Goal: Navigation & Orientation: Find specific page/section

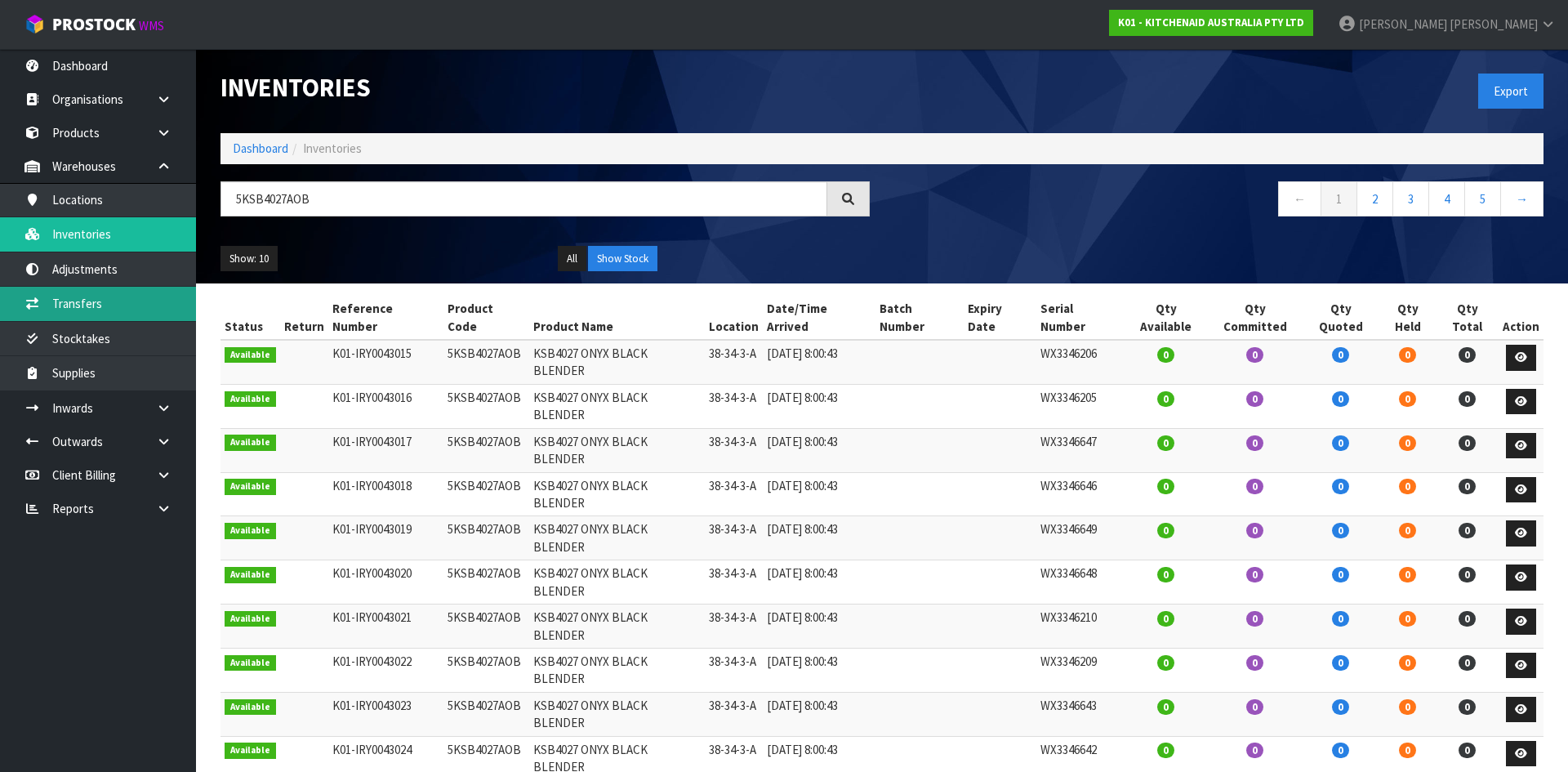
click at [122, 287] on link "Transfers" at bounding box center [98, 304] width 196 height 34
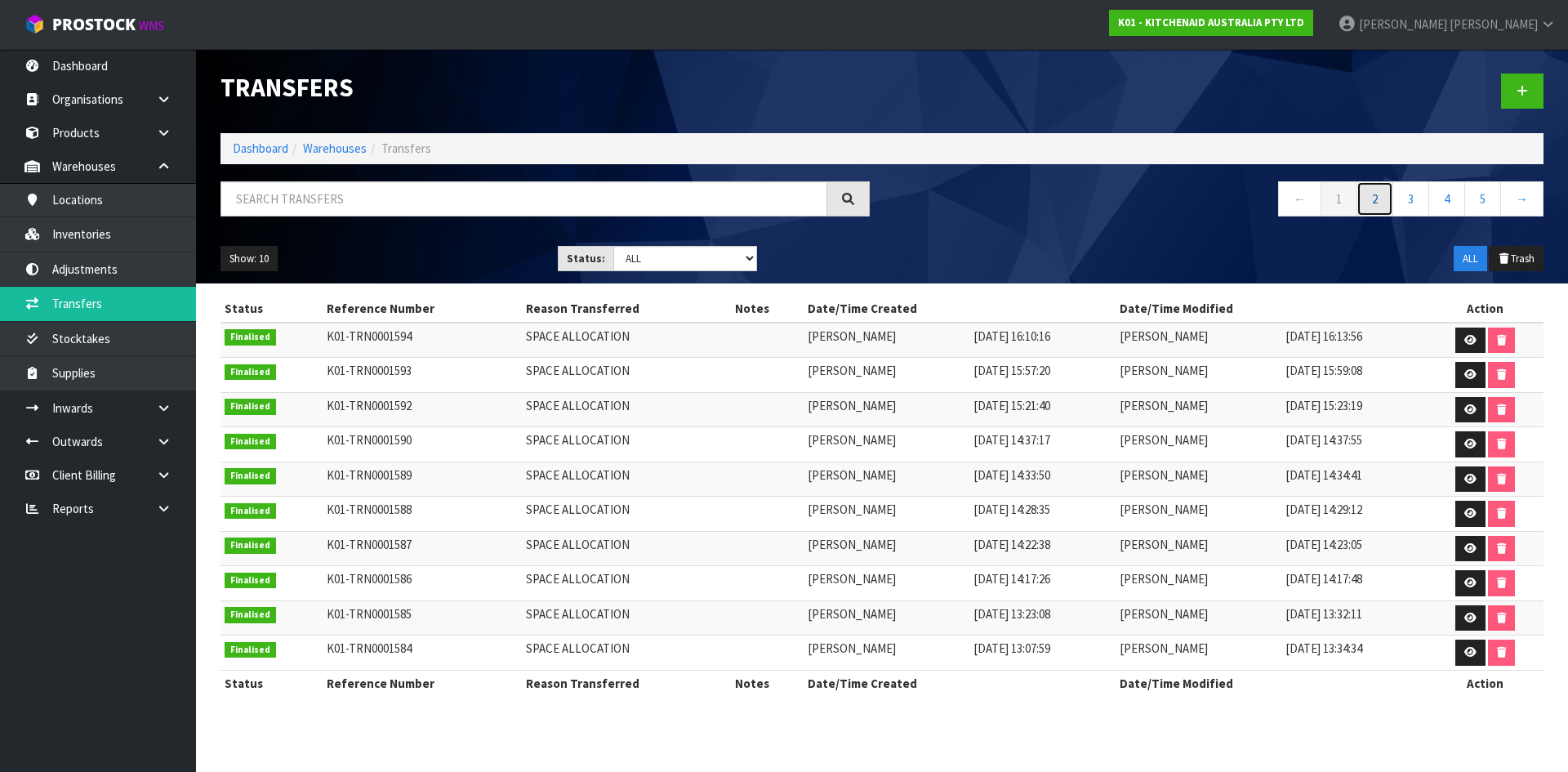
click at [1375, 204] on link "2" at bounding box center [1375, 198] width 37 height 35
click at [1407, 206] on link "3" at bounding box center [1410, 198] width 37 height 35
click at [1442, 201] on link "4" at bounding box center [1446, 198] width 37 height 35
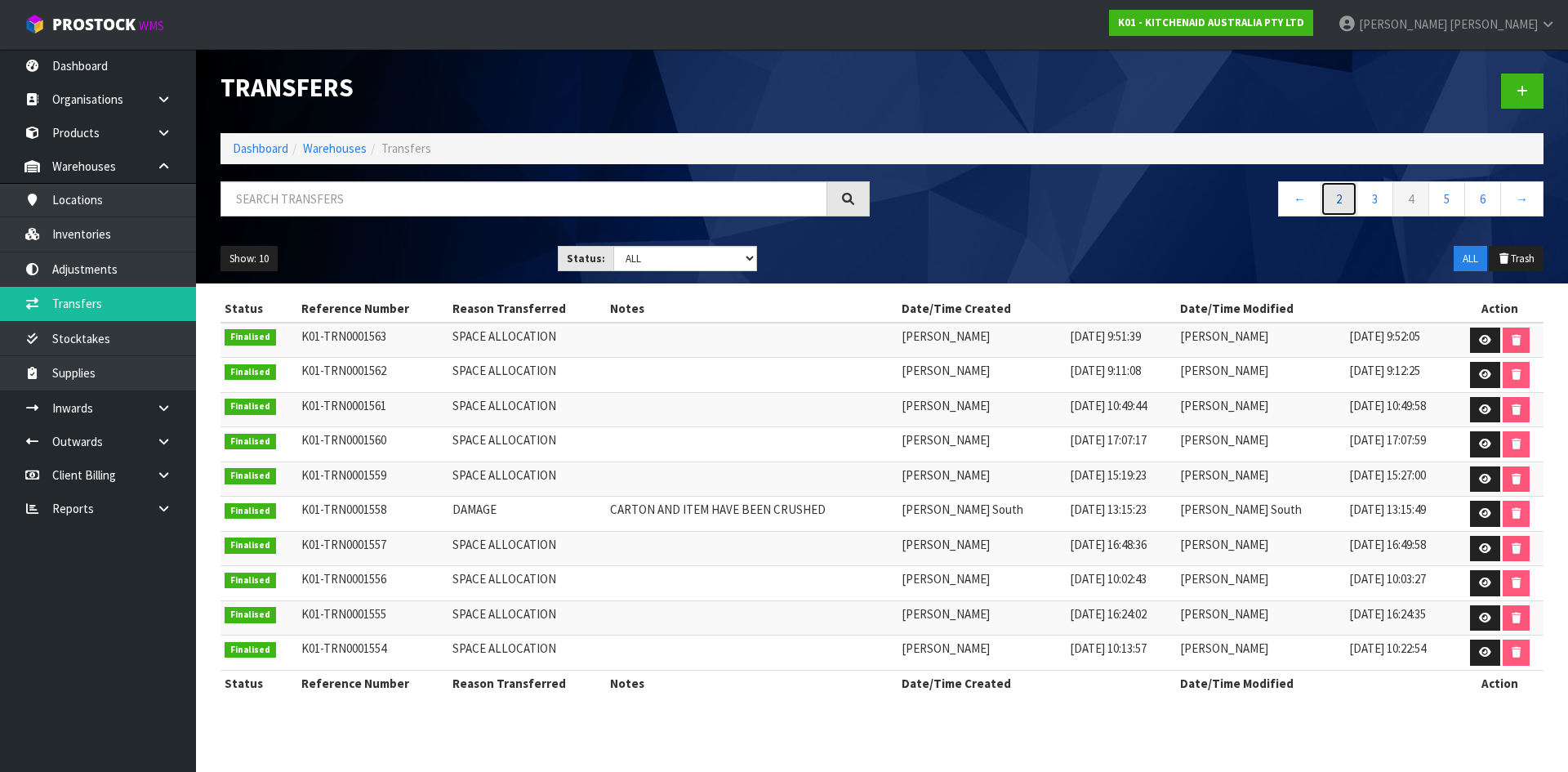
click at [1348, 200] on link "2" at bounding box center [1339, 198] width 37 height 35
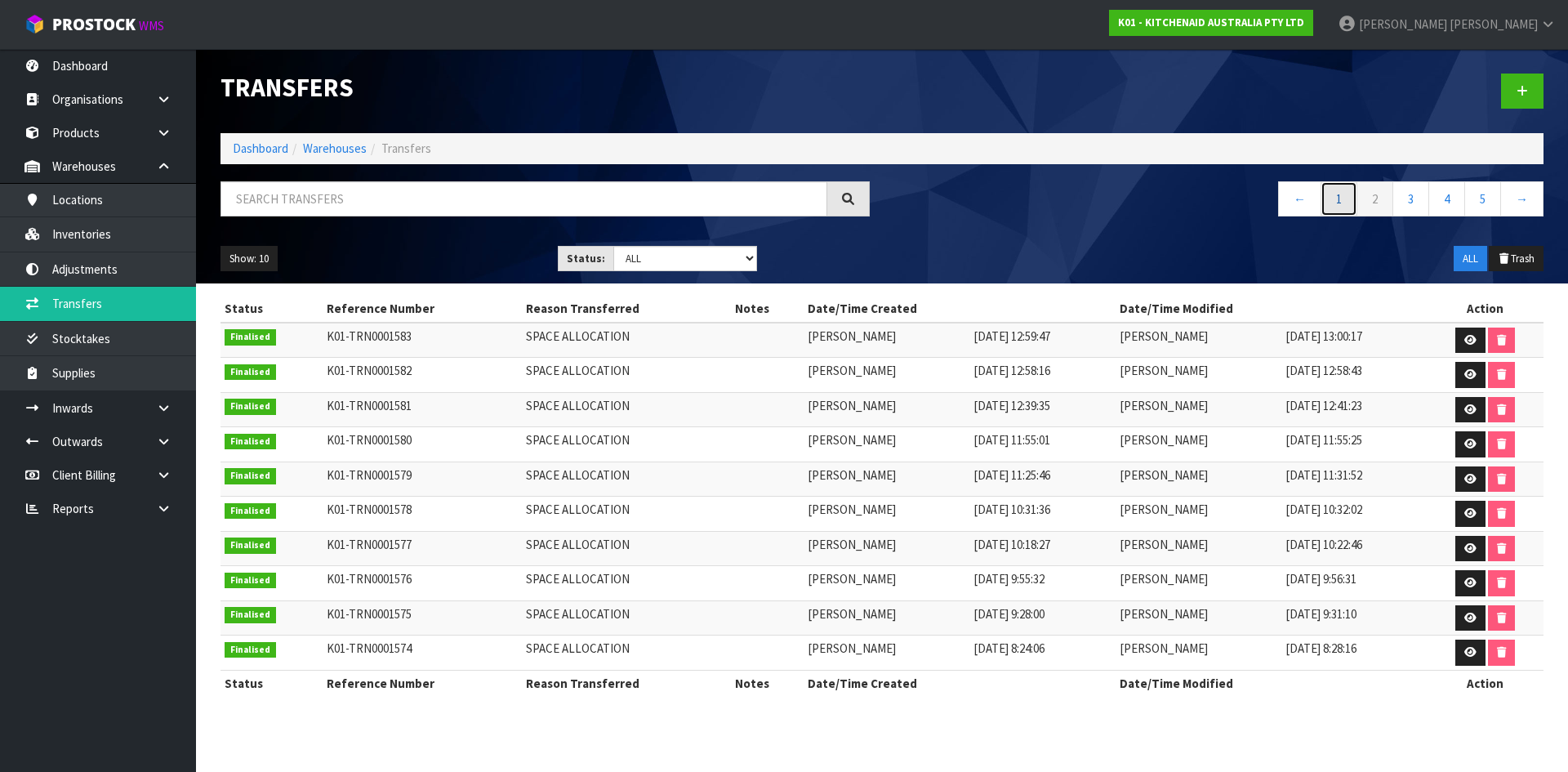
click at [1347, 200] on link "1" at bounding box center [1339, 198] width 37 height 35
click at [1376, 198] on link "2" at bounding box center [1375, 198] width 37 height 35
click at [1393, 212] on link "3" at bounding box center [1410, 198] width 37 height 35
click at [1439, 194] on link "4" at bounding box center [1446, 198] width 37 height 35
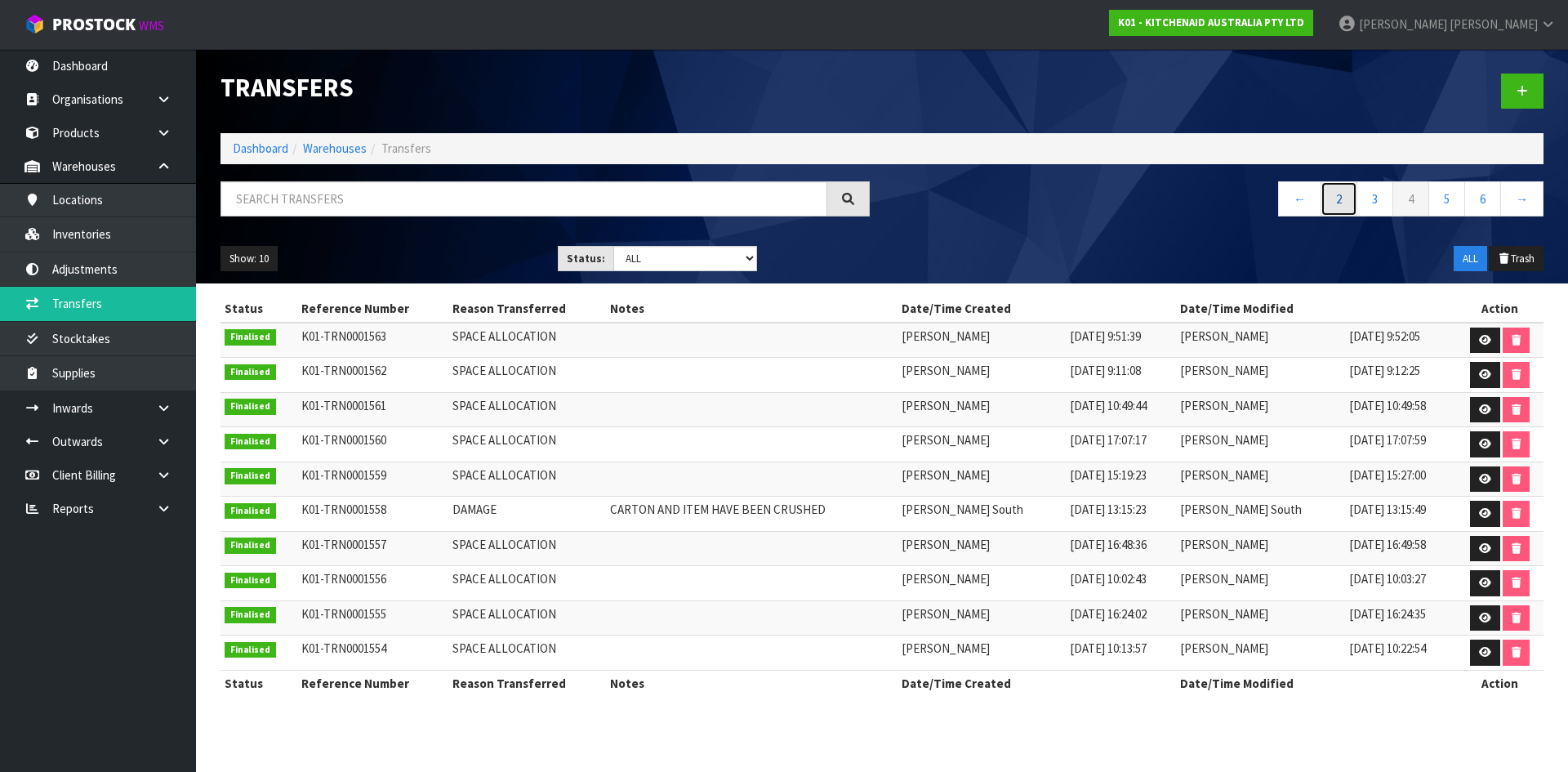
click at [1351, 196] on link "2" at bounding box center [1339, 198] width 37 height 35
click at [1351, 196] on link "1" at bounding box center [1339, 198] width 37 height 35
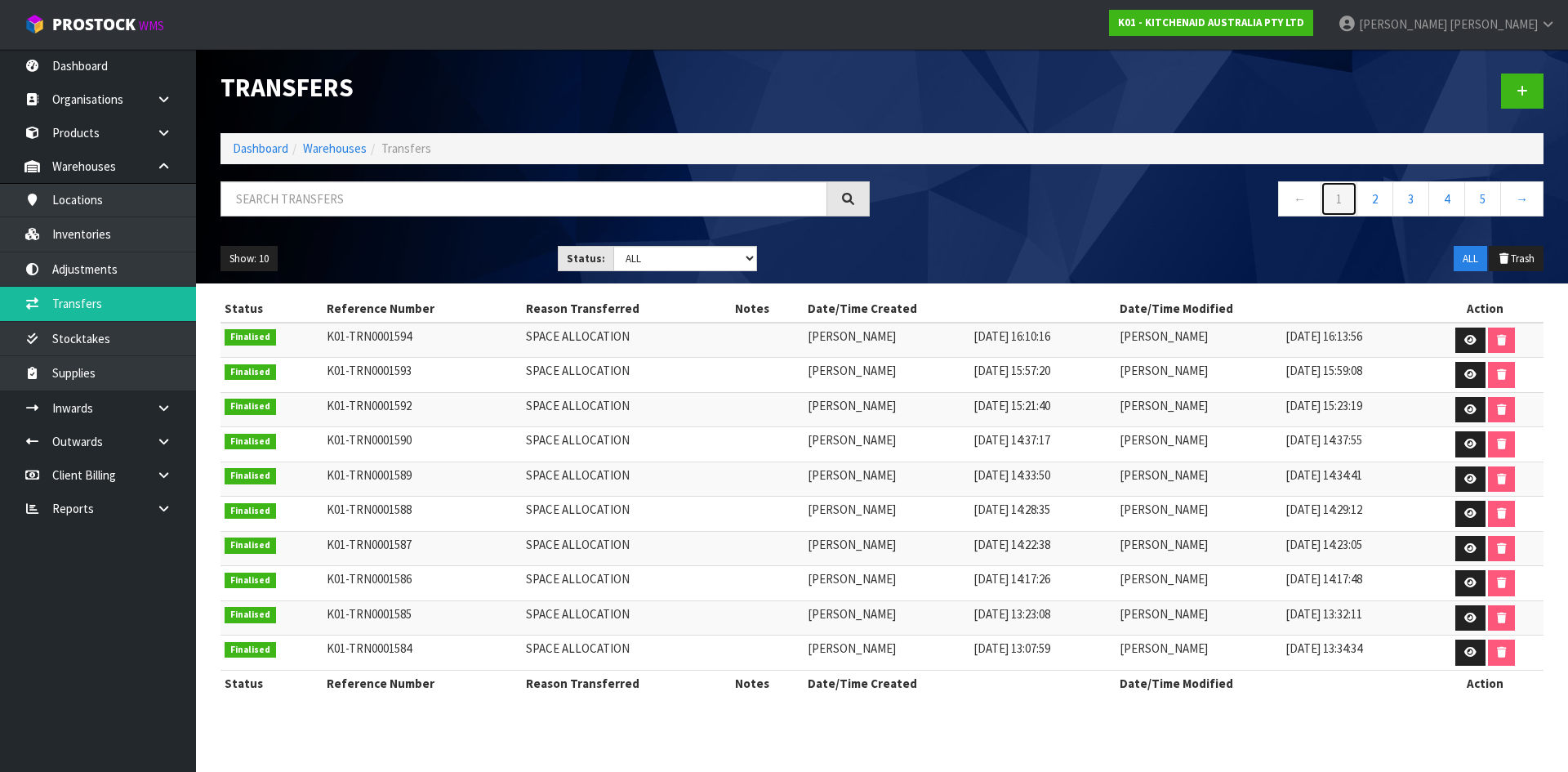
click at [1351, 196] on link "1" at bounding box center [1339, 198] width 37 height 35
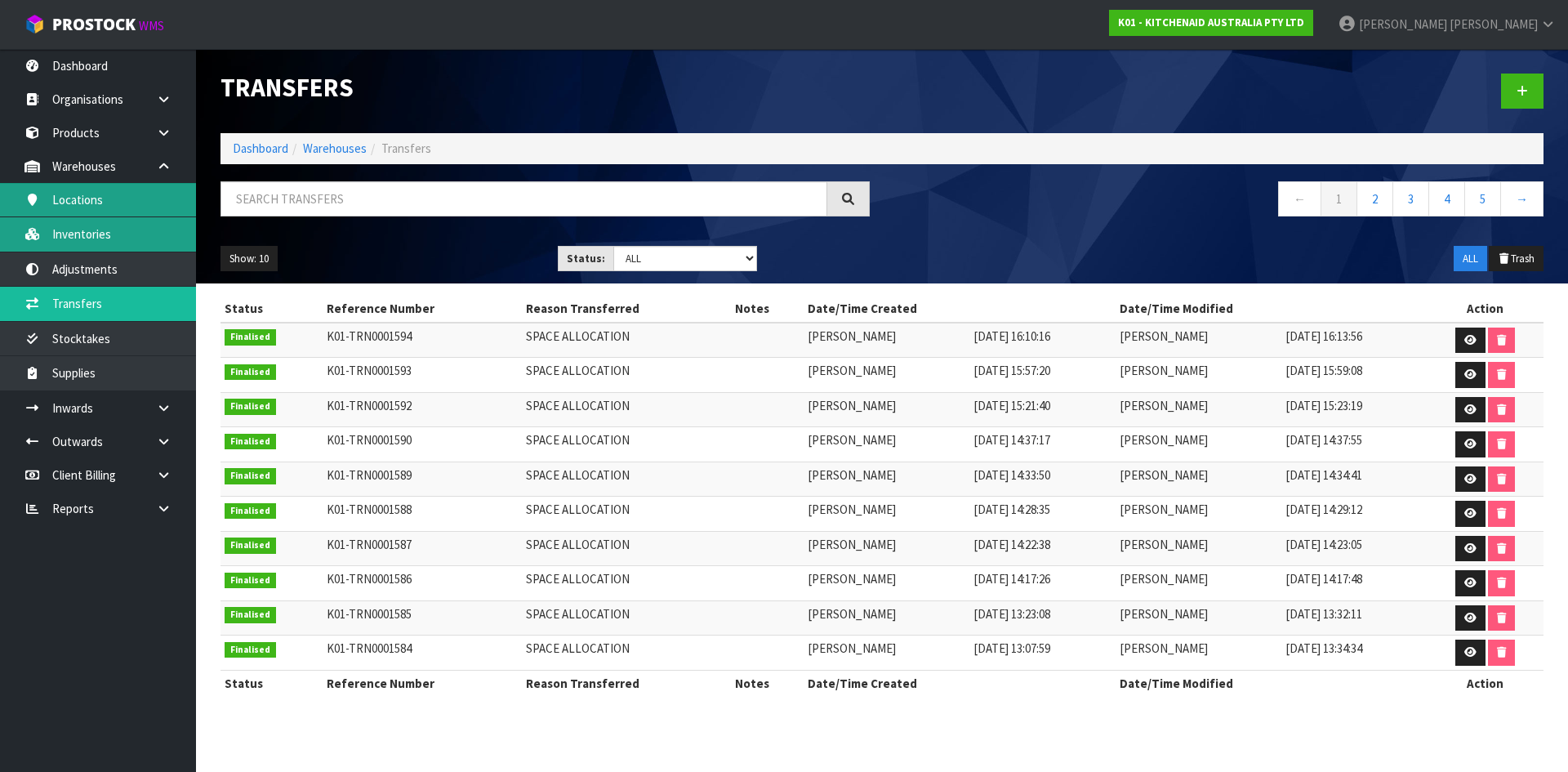
drag, startPoint x: 126, startPoint y: 215, endPoint x: 111, endPoint y: 239, distance: 28.3
click at [127, 215] on link "Locations" at bounding box center [98, 200] width 196 height 34
click at [111, 239] on link "Inventories" at bounding box center [98, 235] width 196 height 34
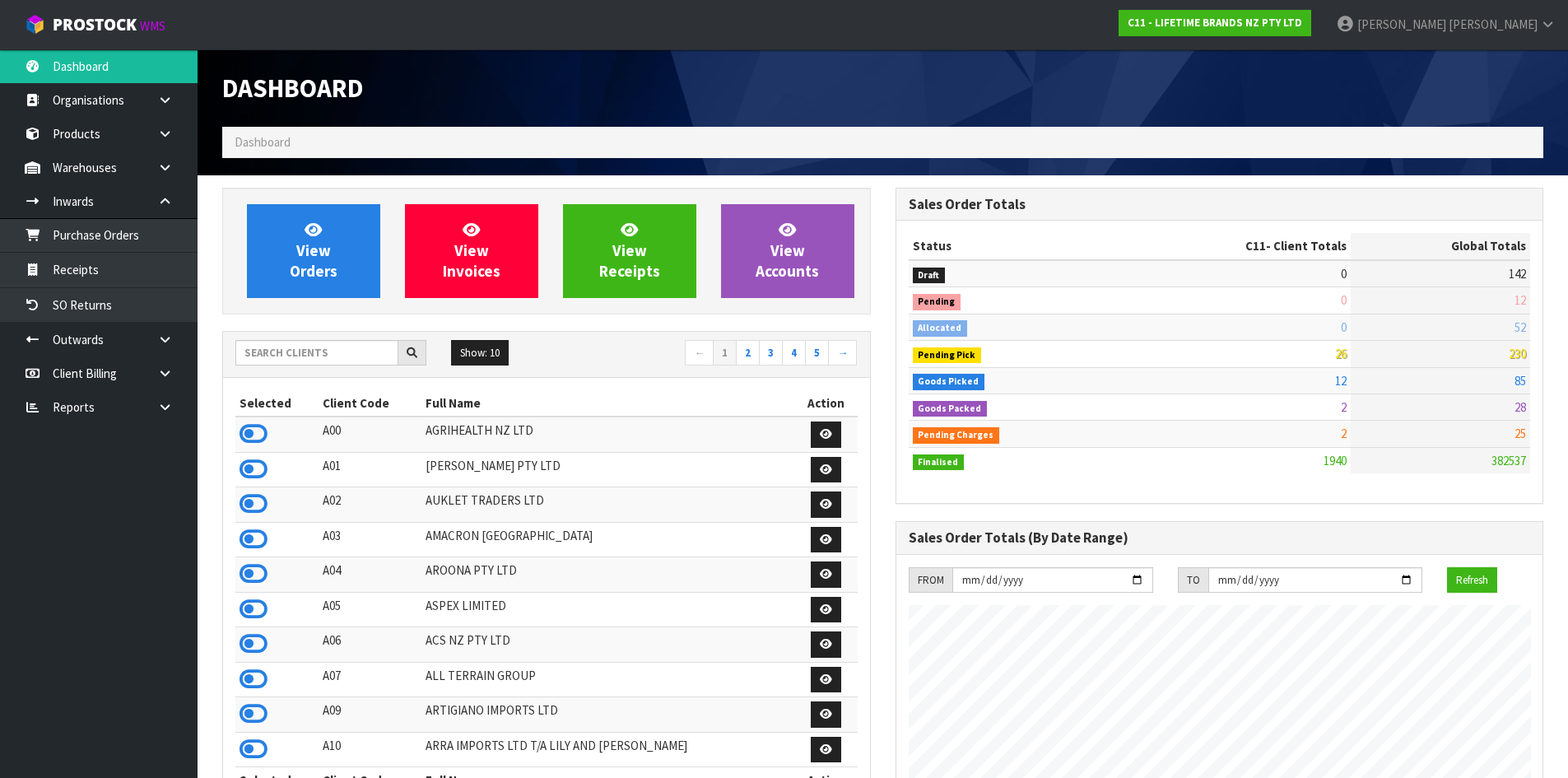
scroll to position [1247, 672]
click at [1536, 31] on span "[PERSON_NAME]" at bounding box center [1493, 24] width 89 height 16
click at [1546, 66] on link "Logout" at bounding box center [1503, 65] width 131 height 23
